Goal: Navigation & Orientation: Find specific page/section

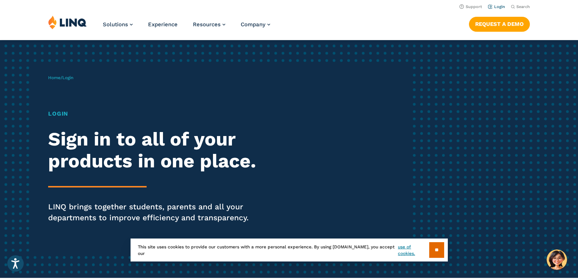
click at [498, 8] on link "Login" at bounding box center [496, 6] width 17 height 5
click at [436, 243] on input "**" at bounding box center [436, 250] width 15 height 16
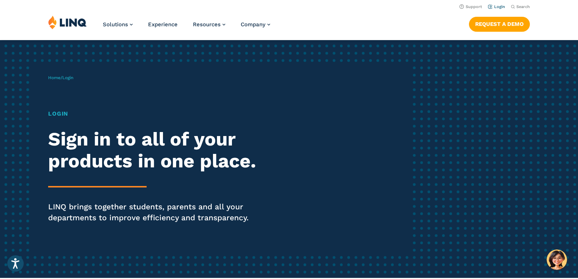
click at [499, 8] on link "Login" at bounding box center [496, 6] width 17 height 5
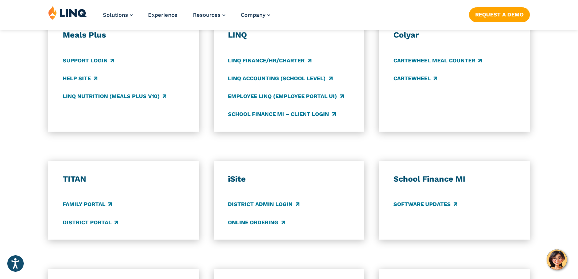
scroll to position [436, 0]
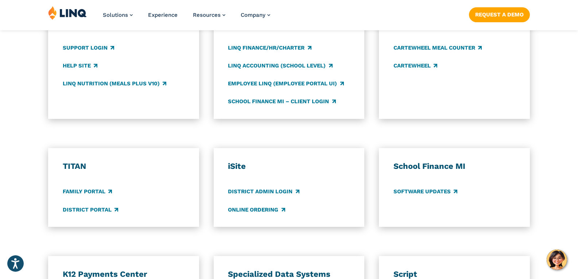
click at [100, 215] on div "TITAN Family Portal District Portal" at bounding box center [123, 187] width 151 height 79
click at [92, 206] on link "District Portal" at bounding box center [90, 210] width 55 height 8
